Goal: Task Accomplishment & Management: Manage account settings

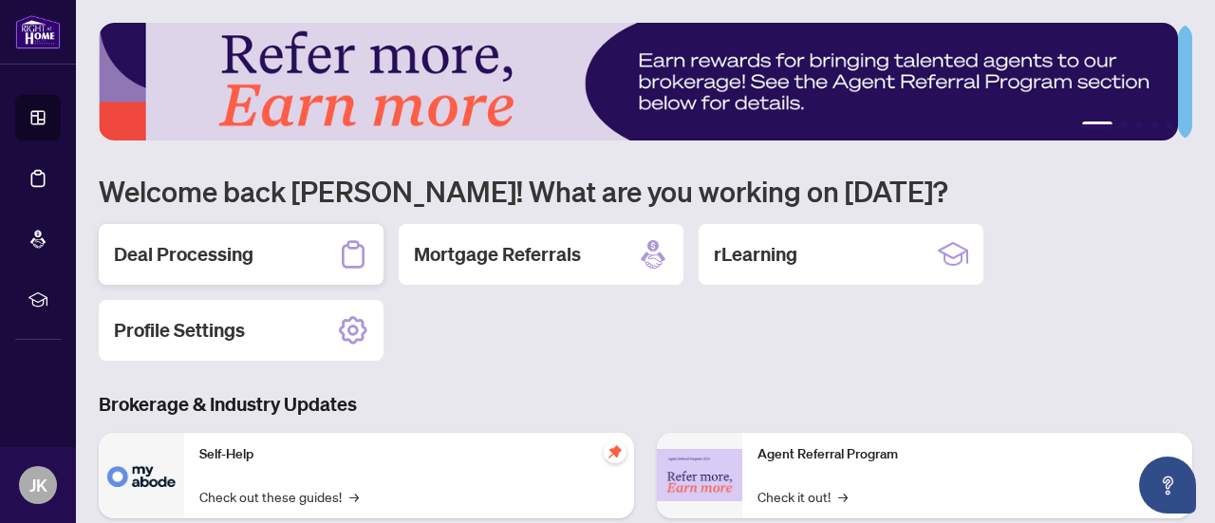
click at [217, 259] on h2 "Deal Processing" at bounding box center [183, 254] width 139 height 27
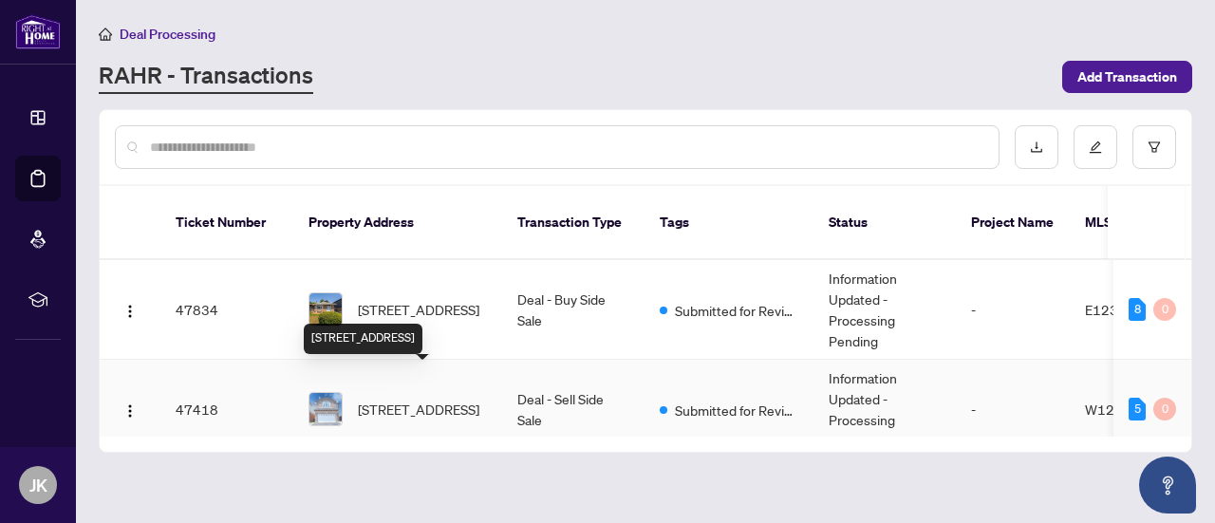
click at [388, 399] on span "[STREET_ADDRESS]" at bounding box center [418, 409] width 121 height 21
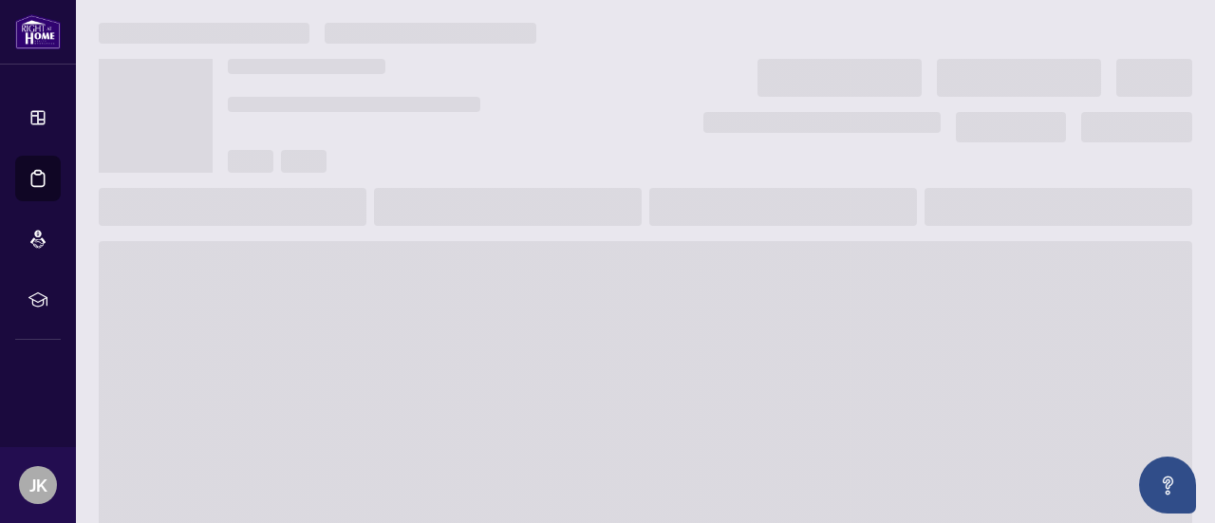
click at [388, 394] on main at bounding box center [645, 261] width 1139 height 523
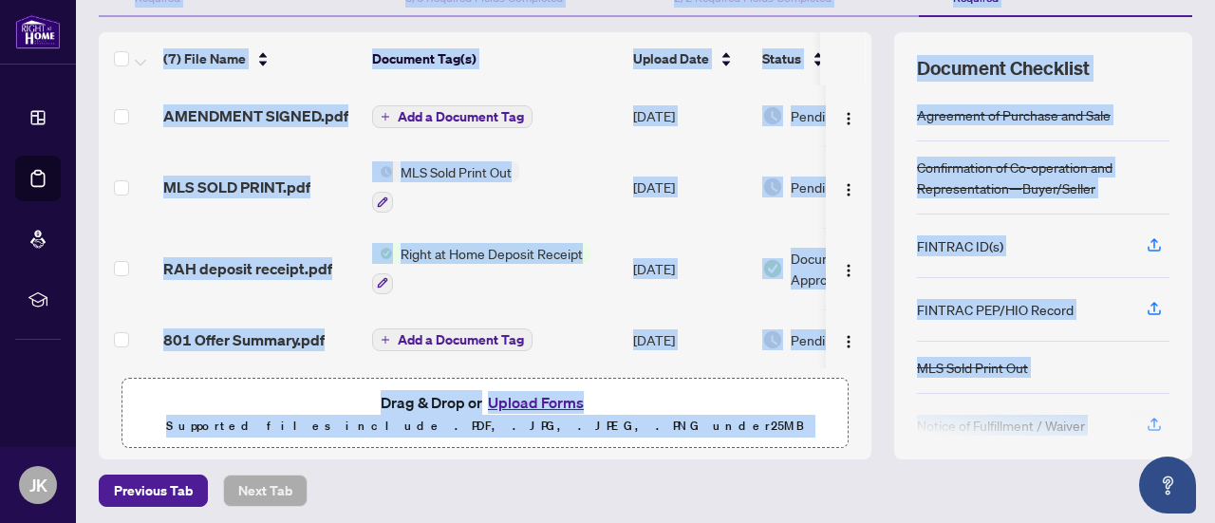
scroll to position [297, 0]
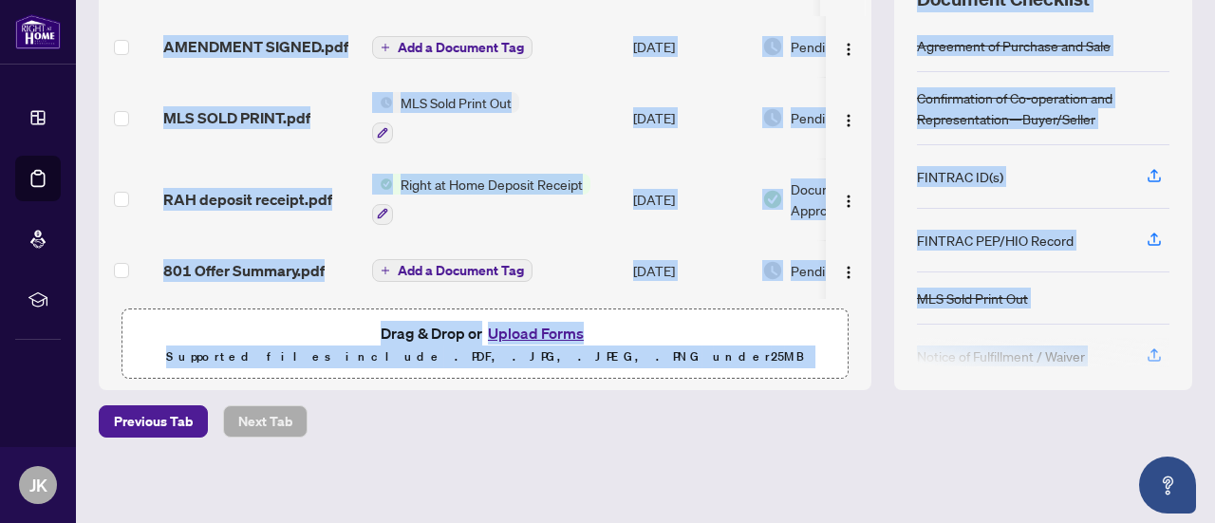
click at [752, 426] on div "Previous Tab Next Tab" at bounding box center [645, 421] width 1093 height 32
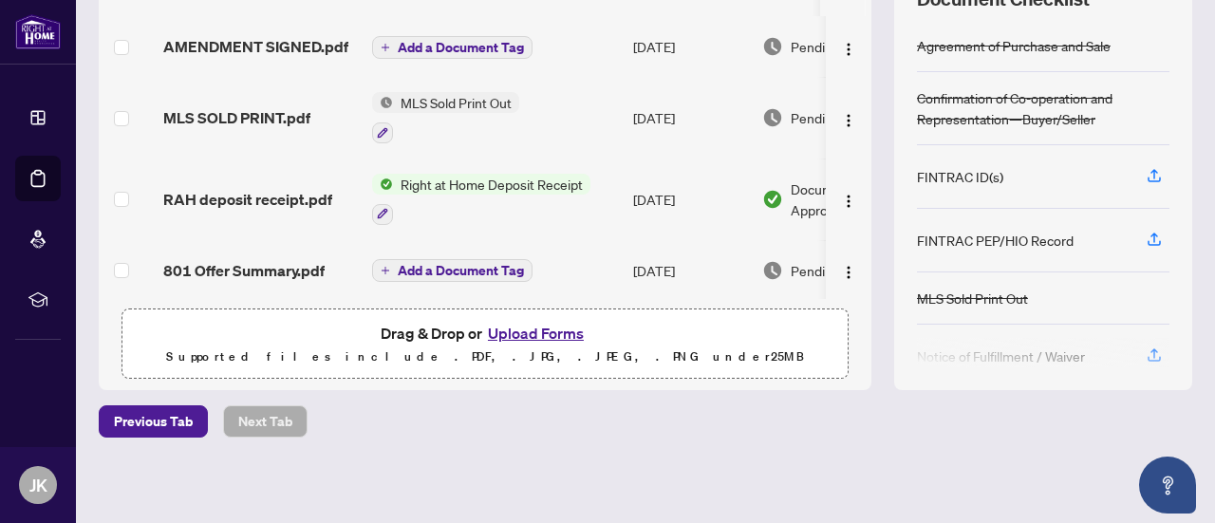
click at [1135, 351] on div at bounding box center [1043, 353] width 252 height 30
click at [552, 327] on button "Upload Forms" at bounding box center [535, 333] width 107 height 25
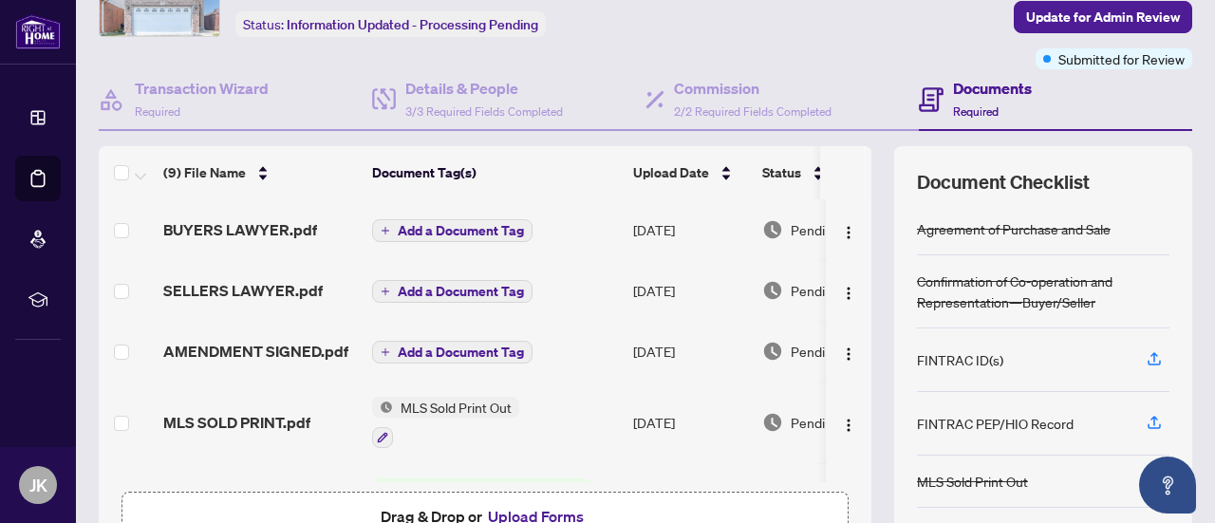
scroll to position [0, 0]
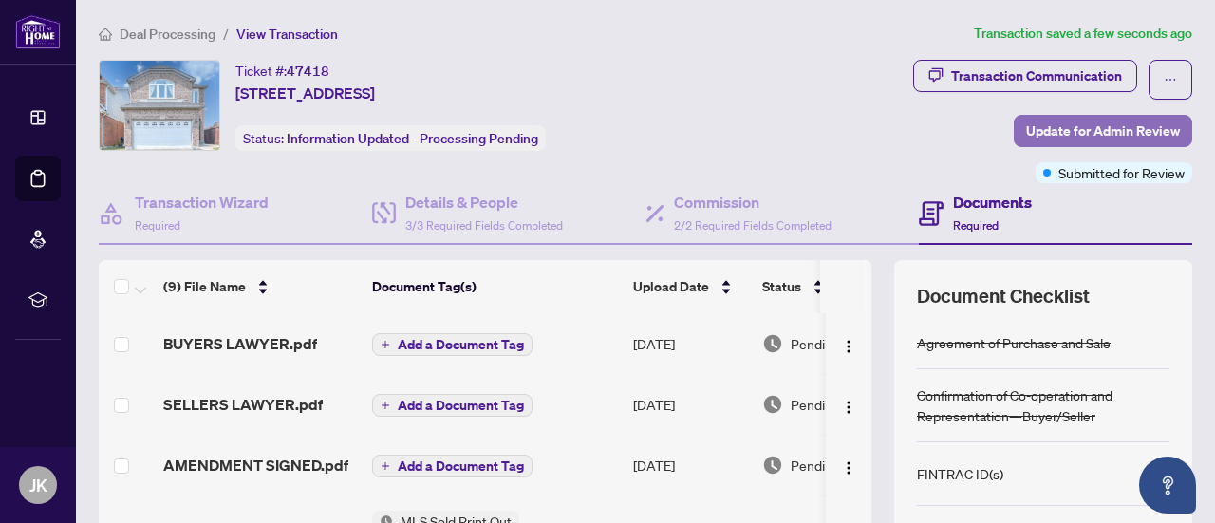
click at [1099, 126] on span "Update for Admin Review" at bounding box center [1103, 131] width 154 height 30
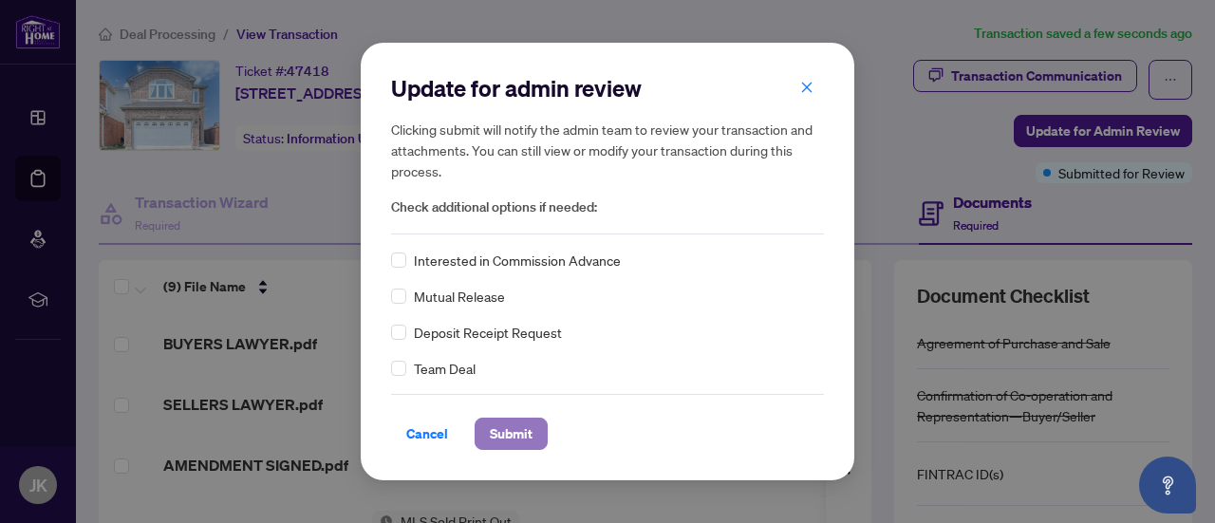
click at [530, 437] on span "Submit" at bounding box center [511, 433] width 43 height 30
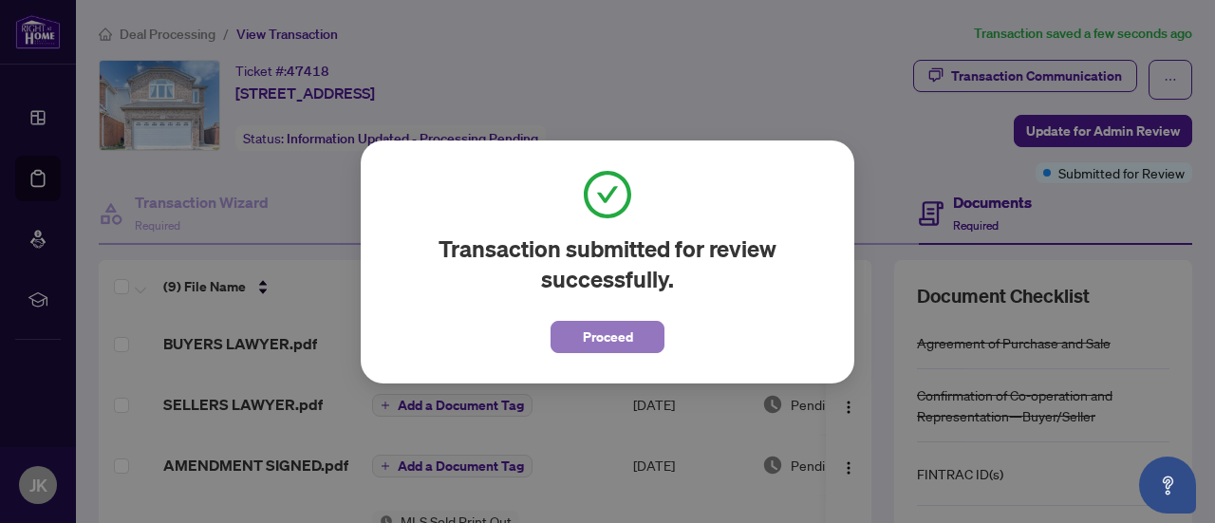
click at [605, 341] on span "Proceed" at bounding box center [608, 337] width 50 height 30
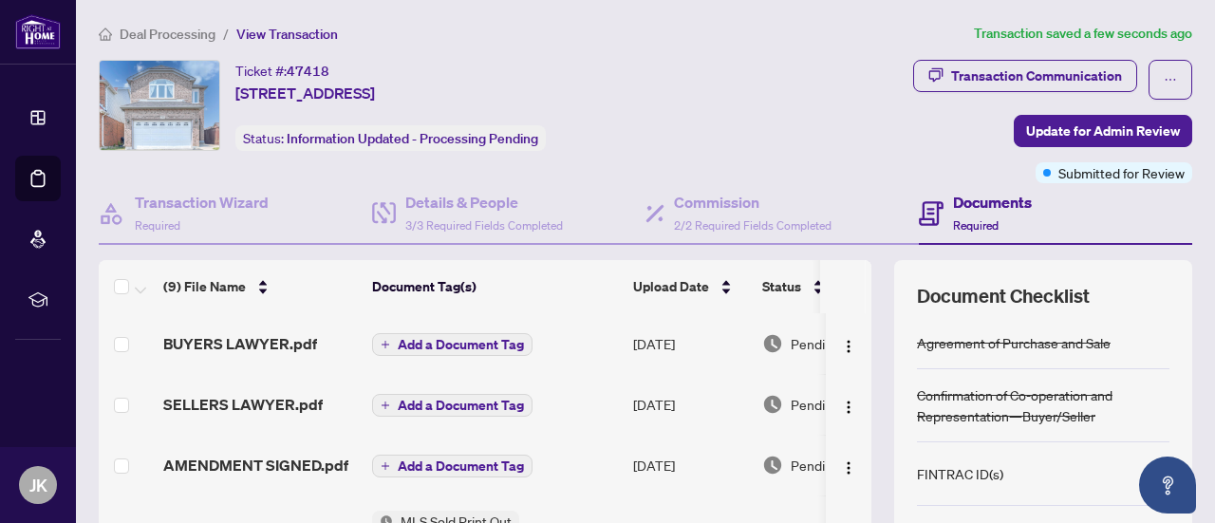
click at [750, 37] on ol "Deal Processing / View Transaction" at bounding box center [532, 34] width 867 height 22
